Goal: Navigation & Orientation: Understand site structure

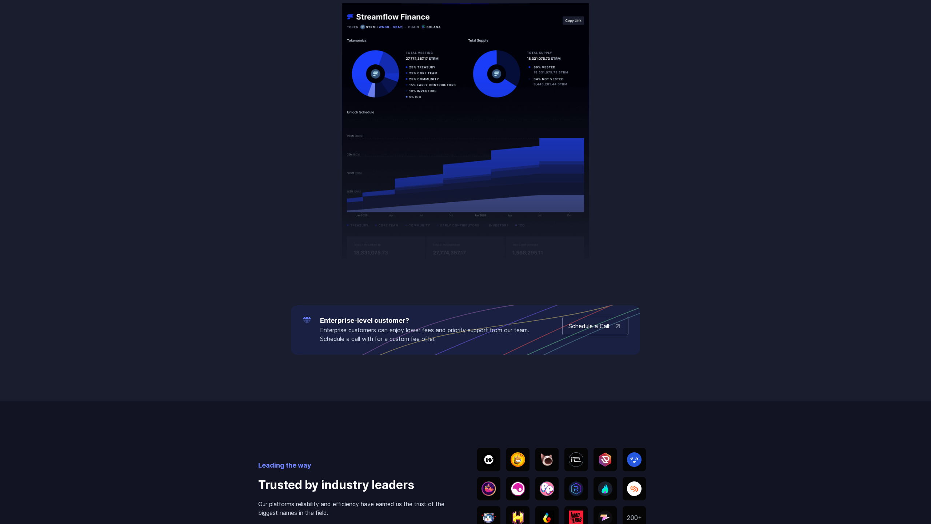
scroll to position [1526, 0]
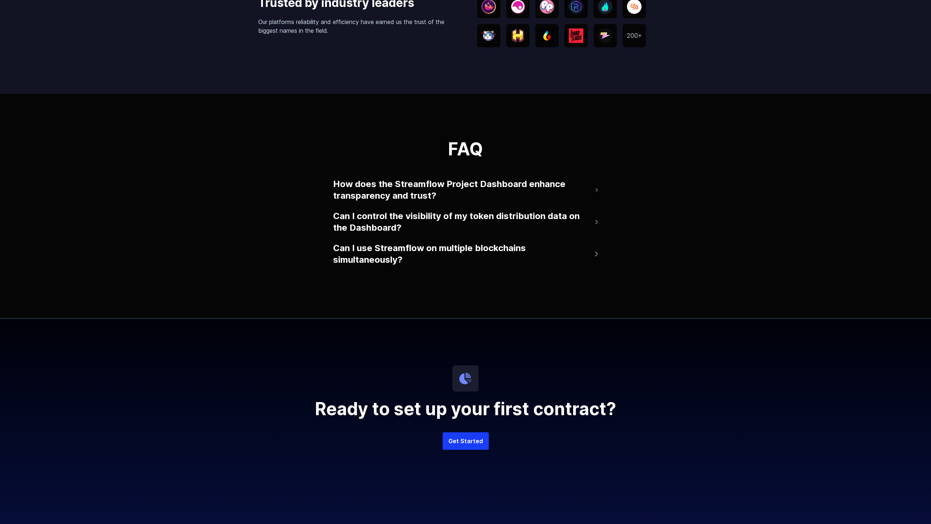
scroll to position [1719, 0]
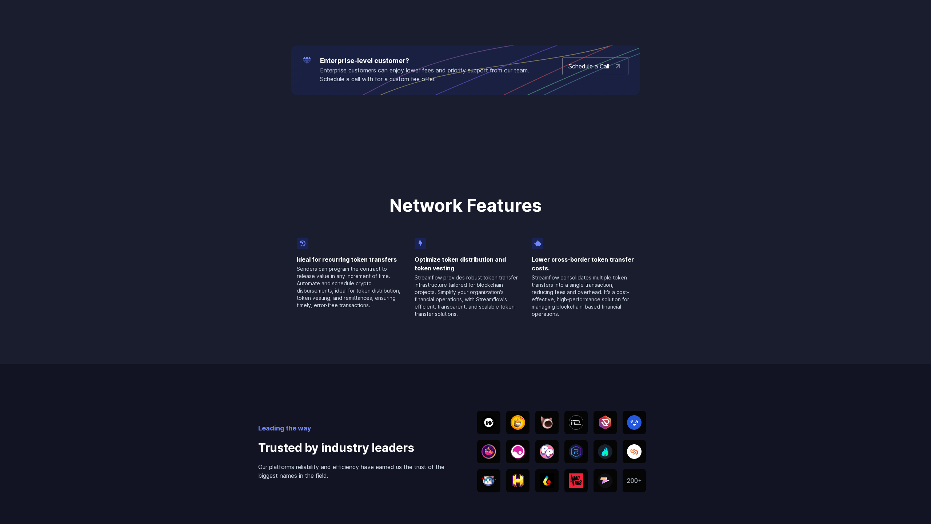
scroll to position [1484, 0]
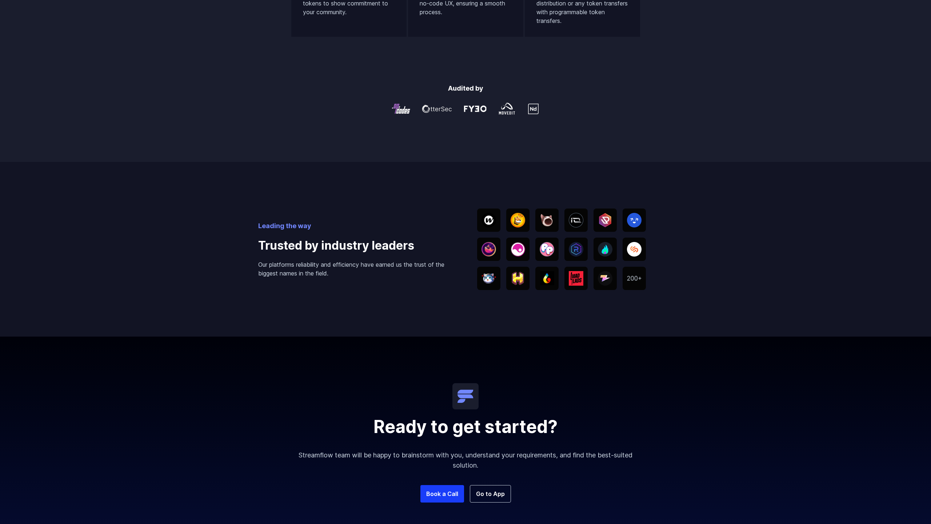
scroll to position [1274, 0]
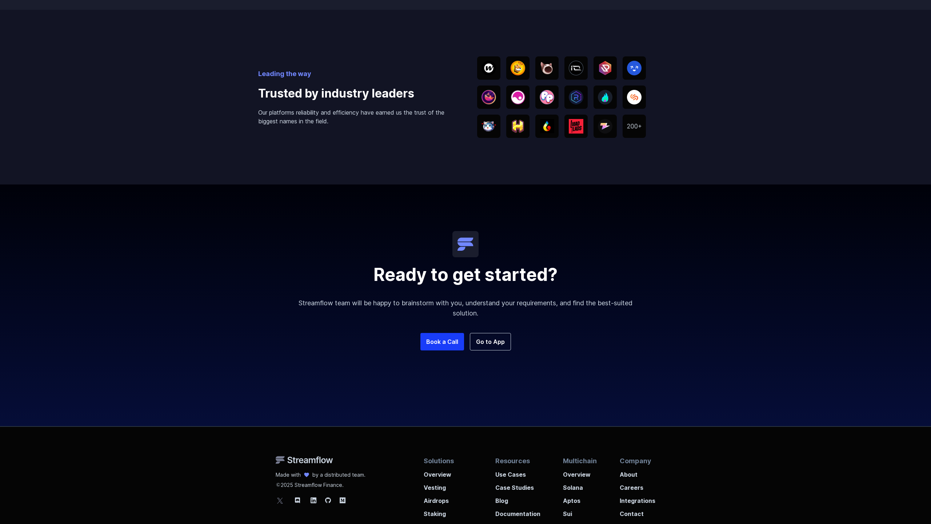
scroll to position [1129, 0]
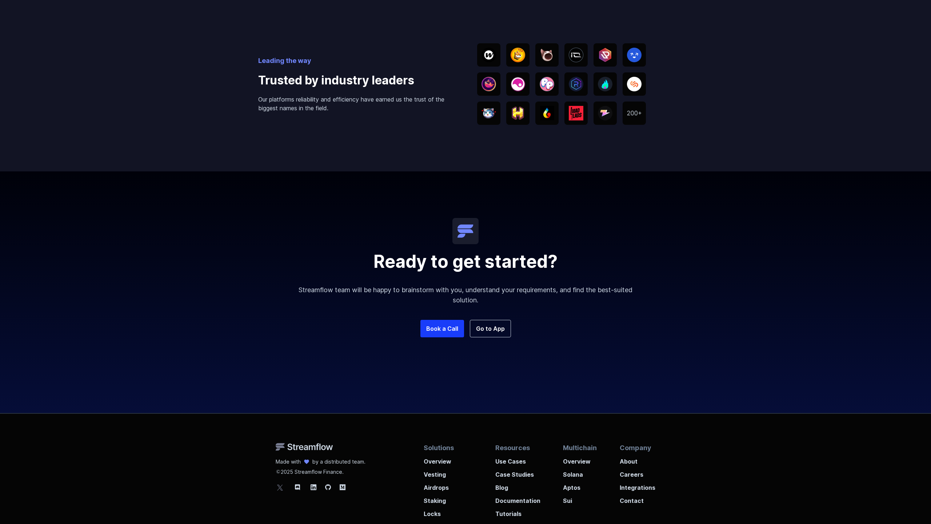
scroll to position [1116, 0]
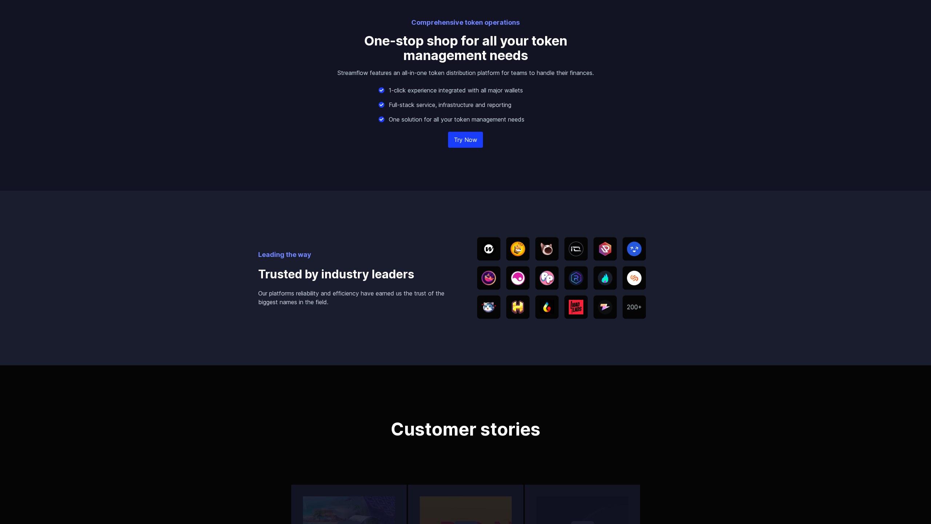
scroll to position [1526, 0]
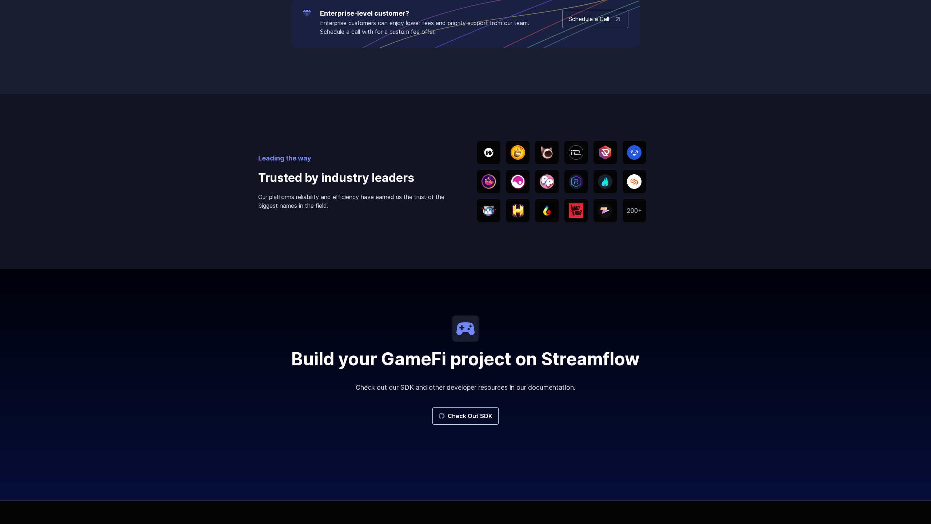
scroll to position [1185, 0]
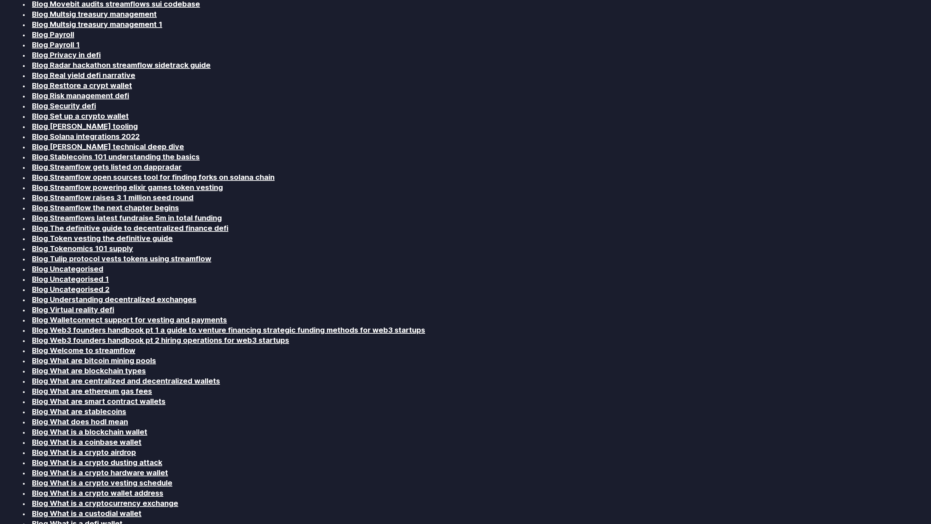
scroll to position [1526, 0]
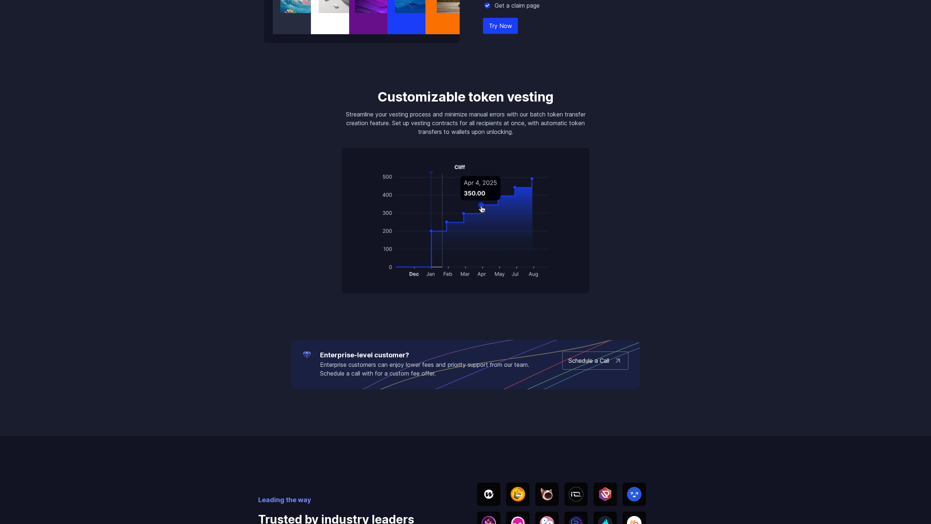
scroll to position [1526, 0]
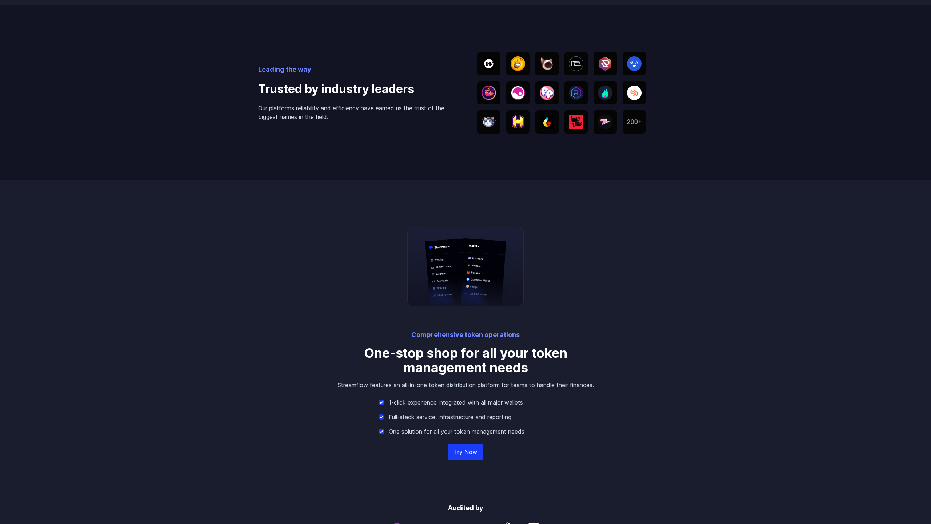
scroll to position [1845, 0]
